Goal: Complete application form: Complete application form

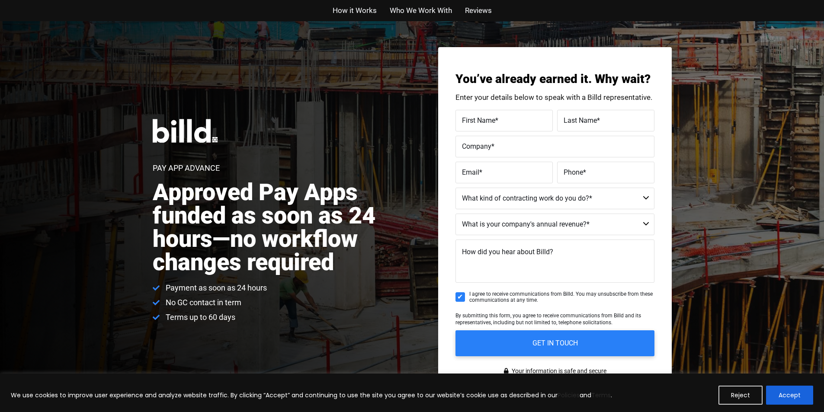
click at [490, 119] on span "First Name" at bounding box center [478, 120] width 33 height 8
click at [490, 119] on input "First Name *" at bounding box center [503, 121] width 97 height 22
click at [479, 125] on input "First Name *" at bounding box center [503, 121] width 97 height 22
type input "nicklas"
type input "[PERSON_NAME]"
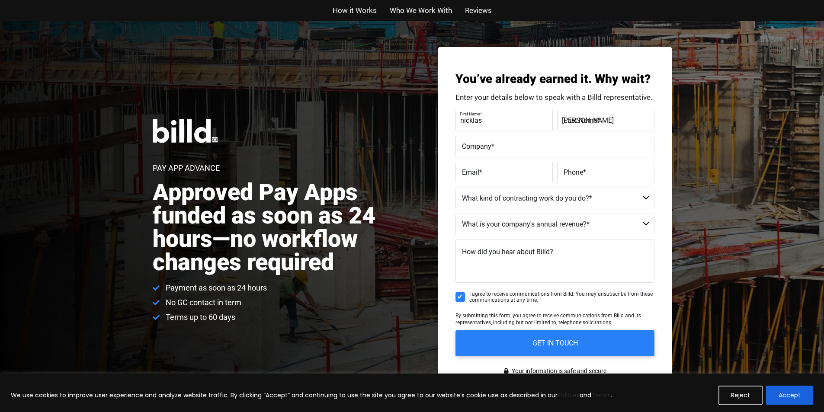
type input "All Pro Solutions"
type input "[EMAIL_ADDRESS][DOMAIN_NAME]"
type input "[PHONE_NUMBER]"
click at [545, 199] on select "Residential - Our Services Do Not Apply Not a Contractor Commercial and Residen…" at bounding box center [554, 199] width 199 height 22
select select "Commercial"
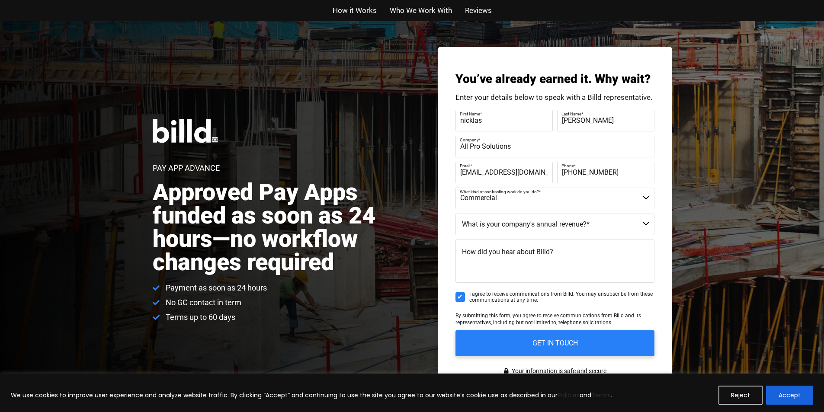
click at [455, 188] on select "Residential - Our Services Do Not Apply Not a Contractor Commercial and Residen…" at bounding box center [554, 199] width 199 height 22
click at [501, 225] on select "Less than $1M $1M - $2M $2M - $4M $4M - $8M $8M - $25M $25M - $40M $40M +" at bounding box center [554, 225] width 199 height 22
select select "$1M - $2M"
click at [455, 214] on select "Less than $1M $1M - $2M $2M - $4M $4M - $8M $8M - $25M $25M - $40M $40M +" at bounding box center [554, 225] width 199 height 22
click at [491, 258] on label "How did you hear about Billd?" at bounding box center [507, 252] width 91 height 13
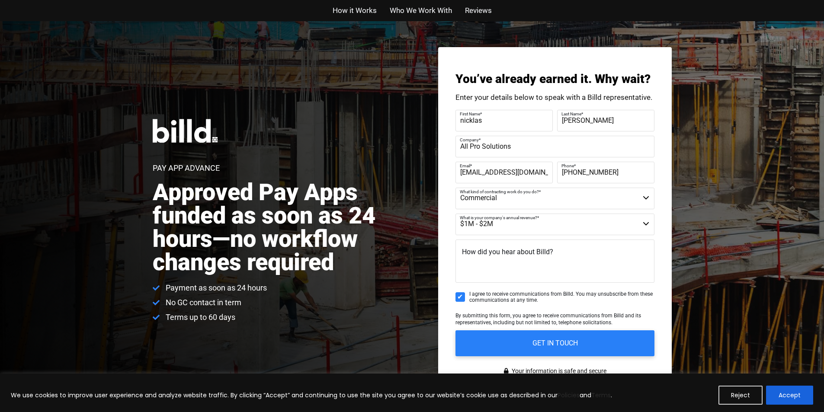
click at [491, 258] on textarea "How did you hear about Billd?" at bounding box center [554, 261] width 199 height 43
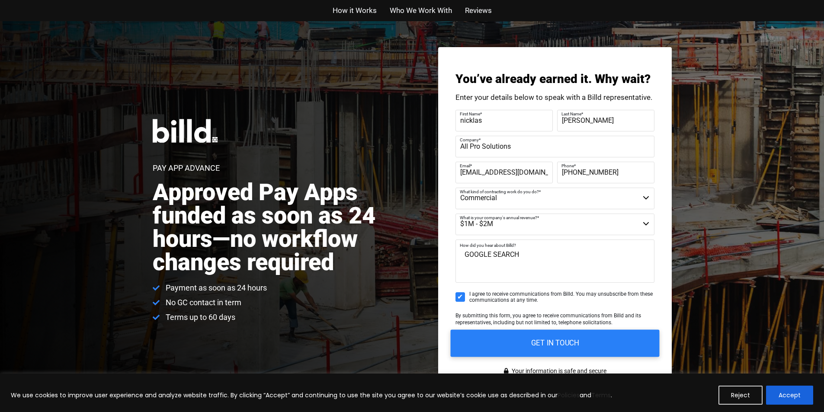
type textarea "GOOGLE SEARCH"
click at [504, 344] on input "GET IN TOUCH" at bounding box center [554, 342] width 209 height 27
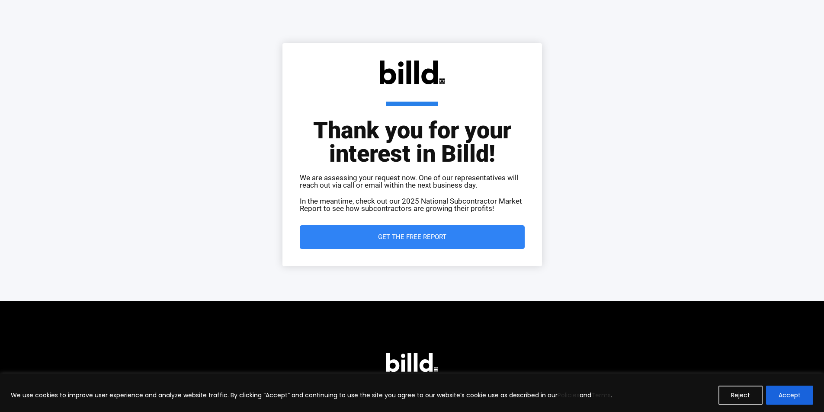
click at [366, 240] on span "Get the Free Report" at bounding box center [412, 237] width 190 height 6
